Goal: Transaction & Acquisition: Purchase product/service

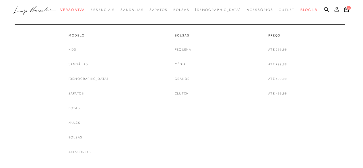
click at [279, 10] on span "Outlet" at bounding box center [287, 10] width 16 height 4
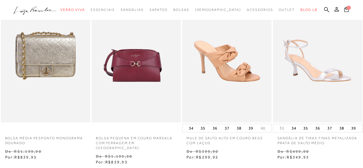
scroll to position [57, 0]
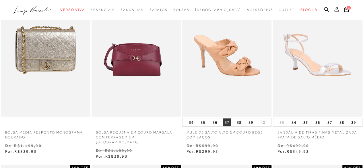
click at [226, 125] on button "37" at bounding box center [227, 122] width 8 height 8
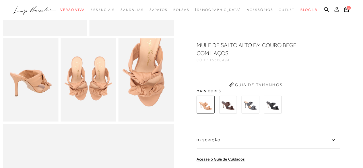
scroll to position [200, 0]
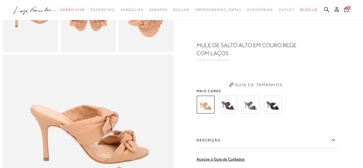
click at [110, 38] on img at bounding box center [88, 10] width 55 height 83
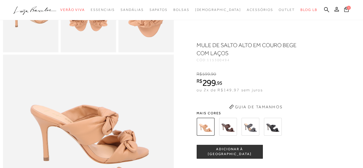
click at [16, 125] on div at bounding box center [88, 75] width 171 height 470
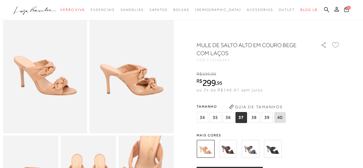
scroll to position [29, 0]
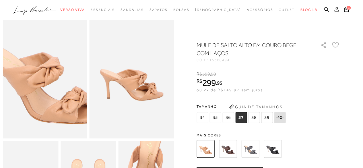
drag, startPoint x: 46, startPoint y: 79, endPoint x: 51, endPoint y: 79, distance: 4.6
click at [47, 79] on img at bounding box center [42, 73] width 168 height 253
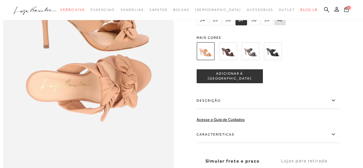
scroll to position [316, 0]
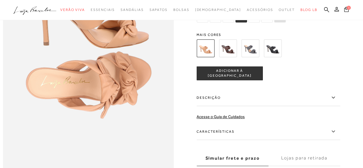
click at [223, 78] on span "ADICIONAR À [GEOGRAPHIC_DATA]" at bounding box center [229, 73] width 65 height 10
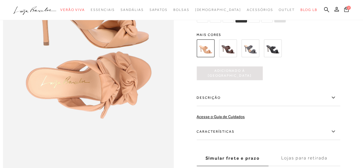
scroll to position [0, 0]
click at [225, 57] on img at bounding box center [228, 48] width 18 height 18
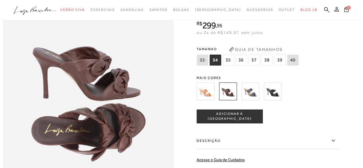
scroll to position [287, 0]
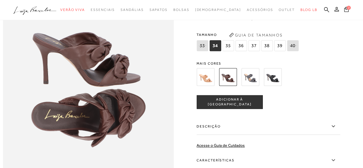
click at [279, 86] on img at bounding box center [273, 77] width 18 height 18
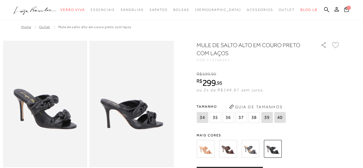
scroll to position [402, 0]
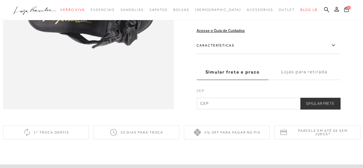
click at [306, 54] on label "Características" at bounding box center [268, 45] width 143 height 17
click at [0, 0] on input "Características" at bounding box center [0, 0] width 0 height 0
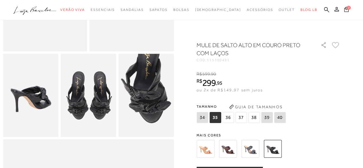
scroll to position [0, 0]
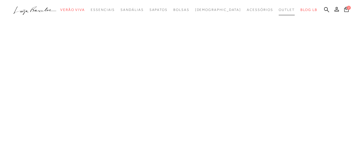
drag, startPoint x: 277, startPoint y: 8, endPoint x: 254, endPoint y: 1, distance: 23.8
click at [279, 8] on span "Outlet" at bounding box center [287, 10] width 16 height 4
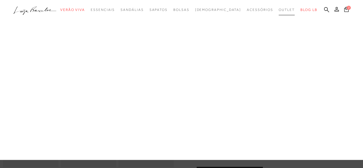
scroll to position [86, 0]
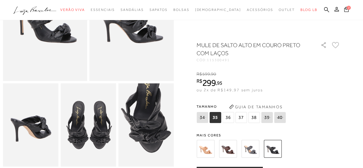
click at [304, 5] on ul ".a{fill-rule:evenodd;} Verão Viva Em alta Favoritos das Influenciadoras Apostas…" at bounding box center [176, 10] width 327 height 11
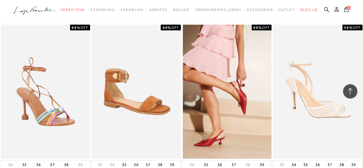
scroll to position [741, 0]
